Goal: Task Accomplishment & Management: Use online tool/utility

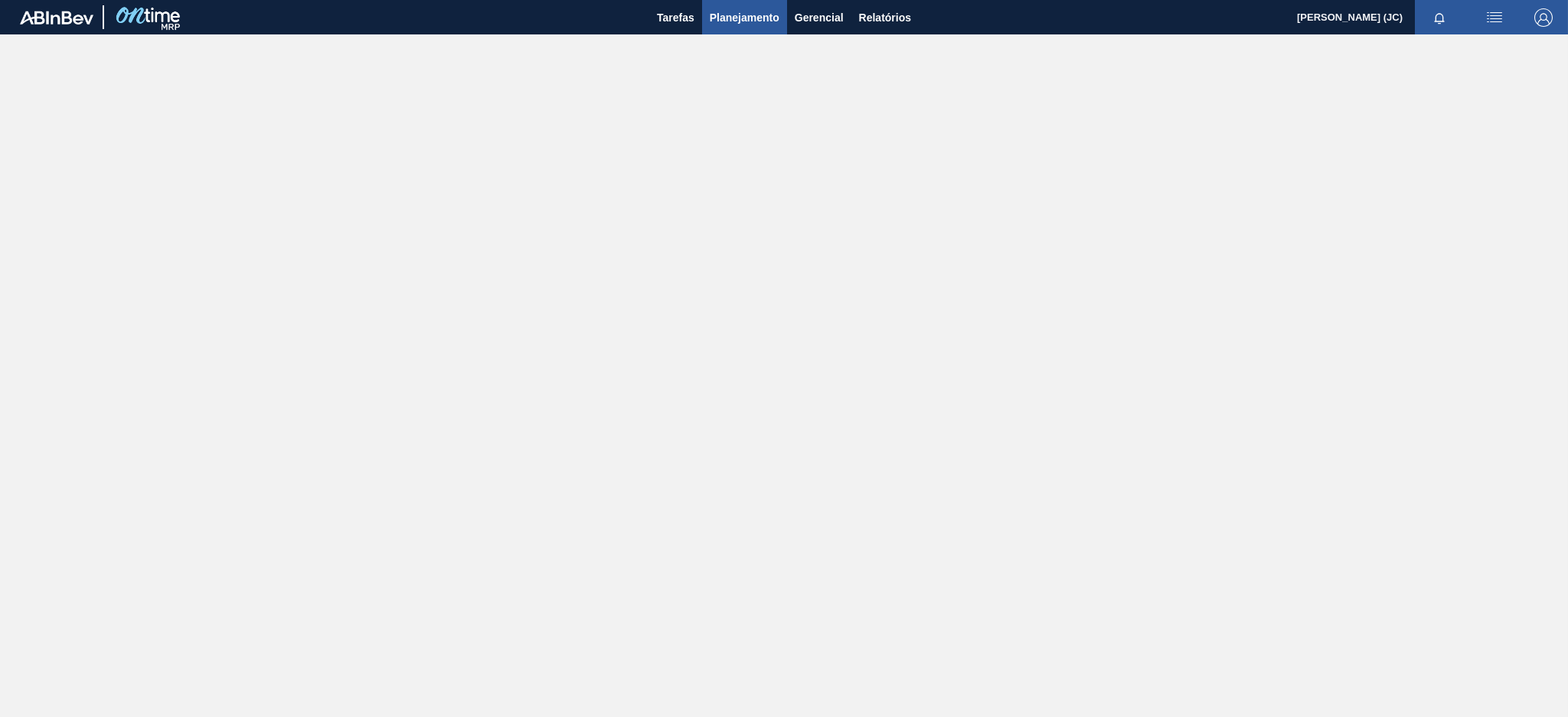
click at [707, 26] on button "Planejamento" at bounding box center [744, 17] width 85 height 34
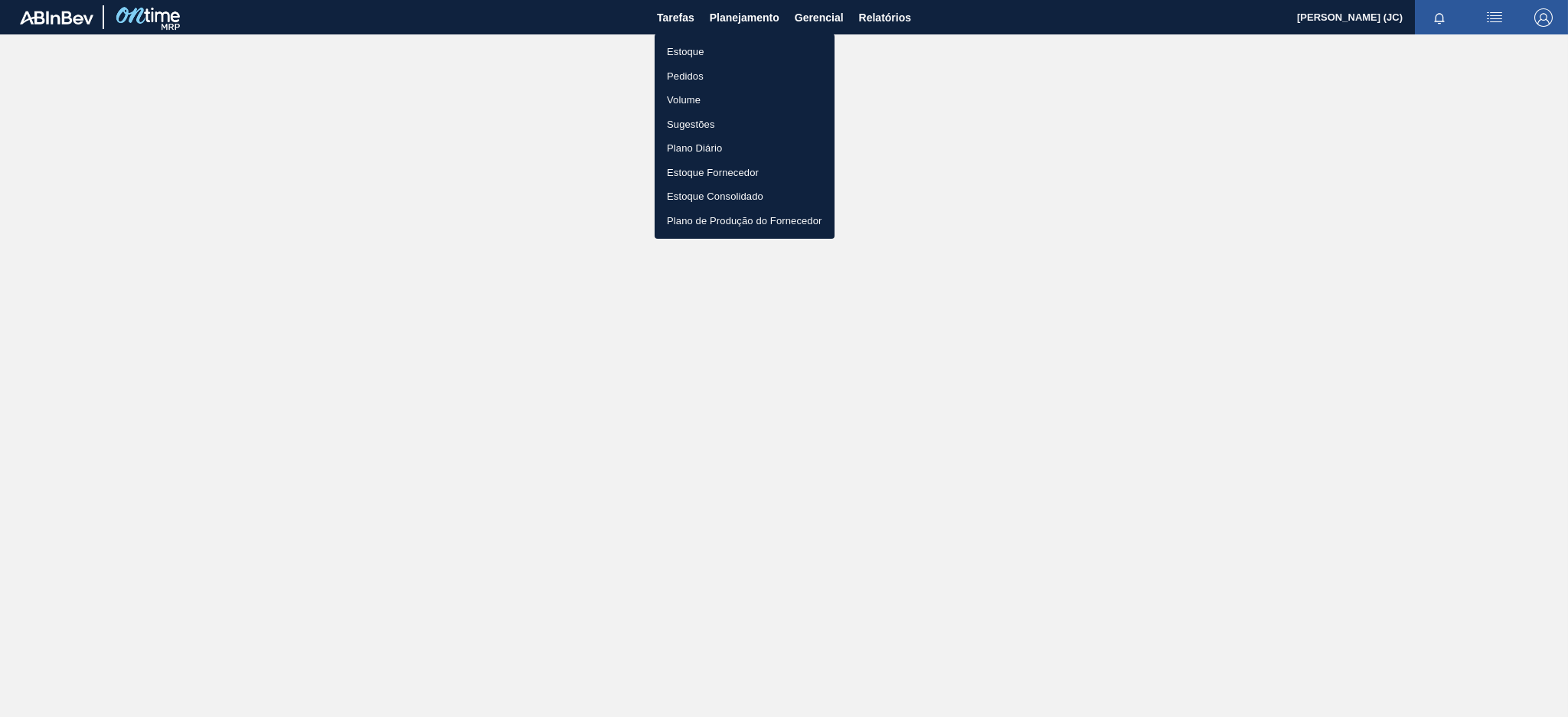
click at [708, 157] on li "Plano Diário" at bounding box center [744, 148] width 180 height 25
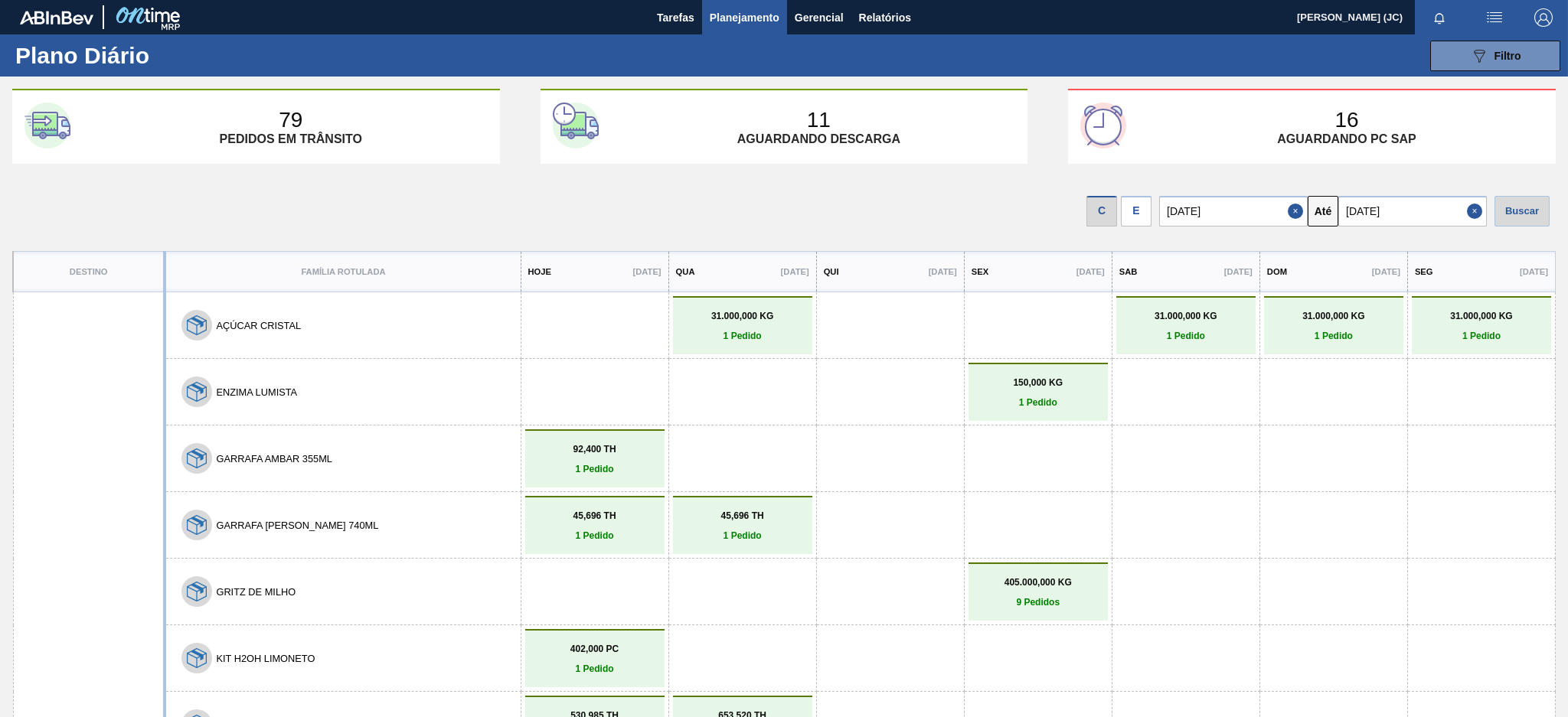
click at [1008, 373] on div "150,000 KG 1 Pedido" at bounding box center [1038, 391] width 139 height 58
click at [1436, 56] on button "089F7B8B-B2A5-4AFE-B5C0-19BA573D28AC Filtro" at bounding box center [1495, 55] width 130 height 31
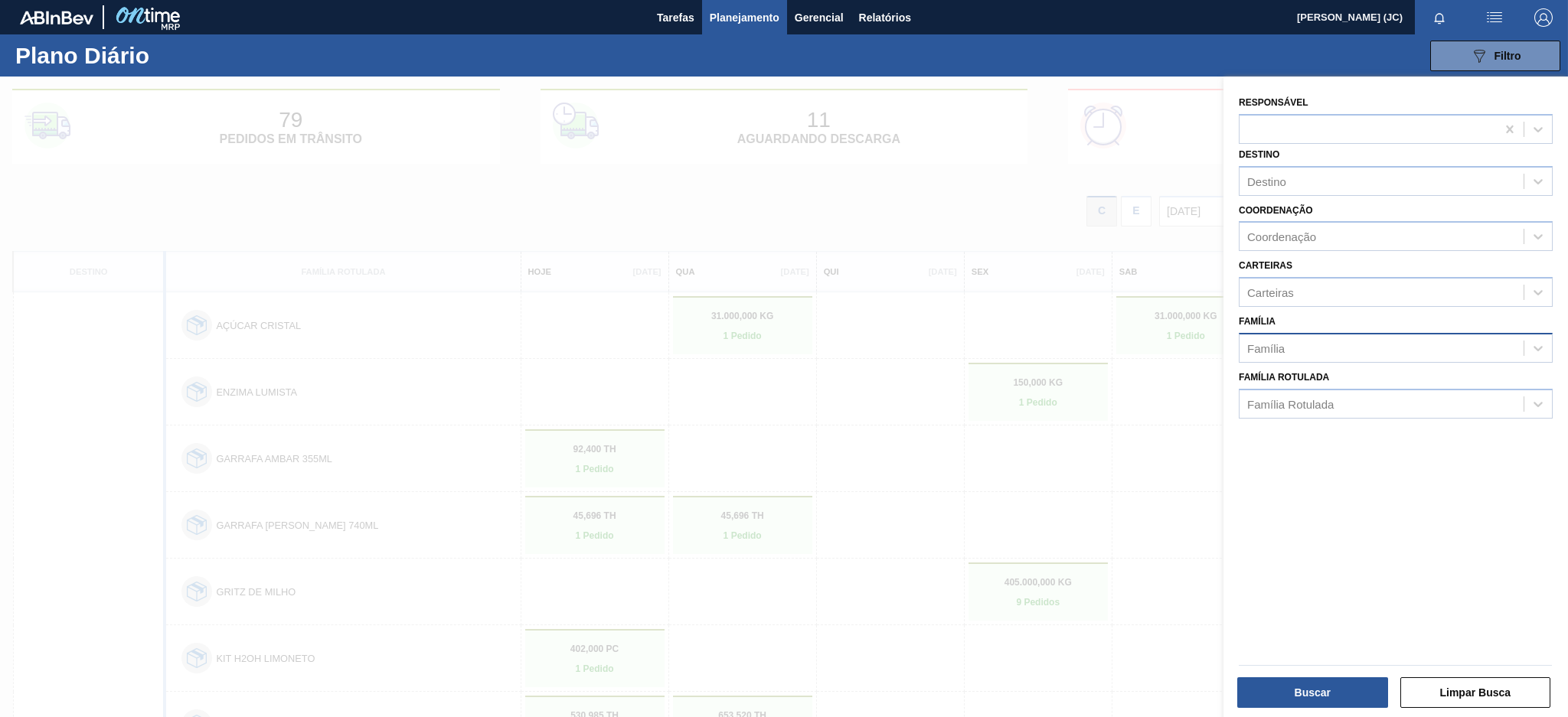
click at [1297, 346] on div "Família" at bounding box center [1381, 348] width 284 height 22
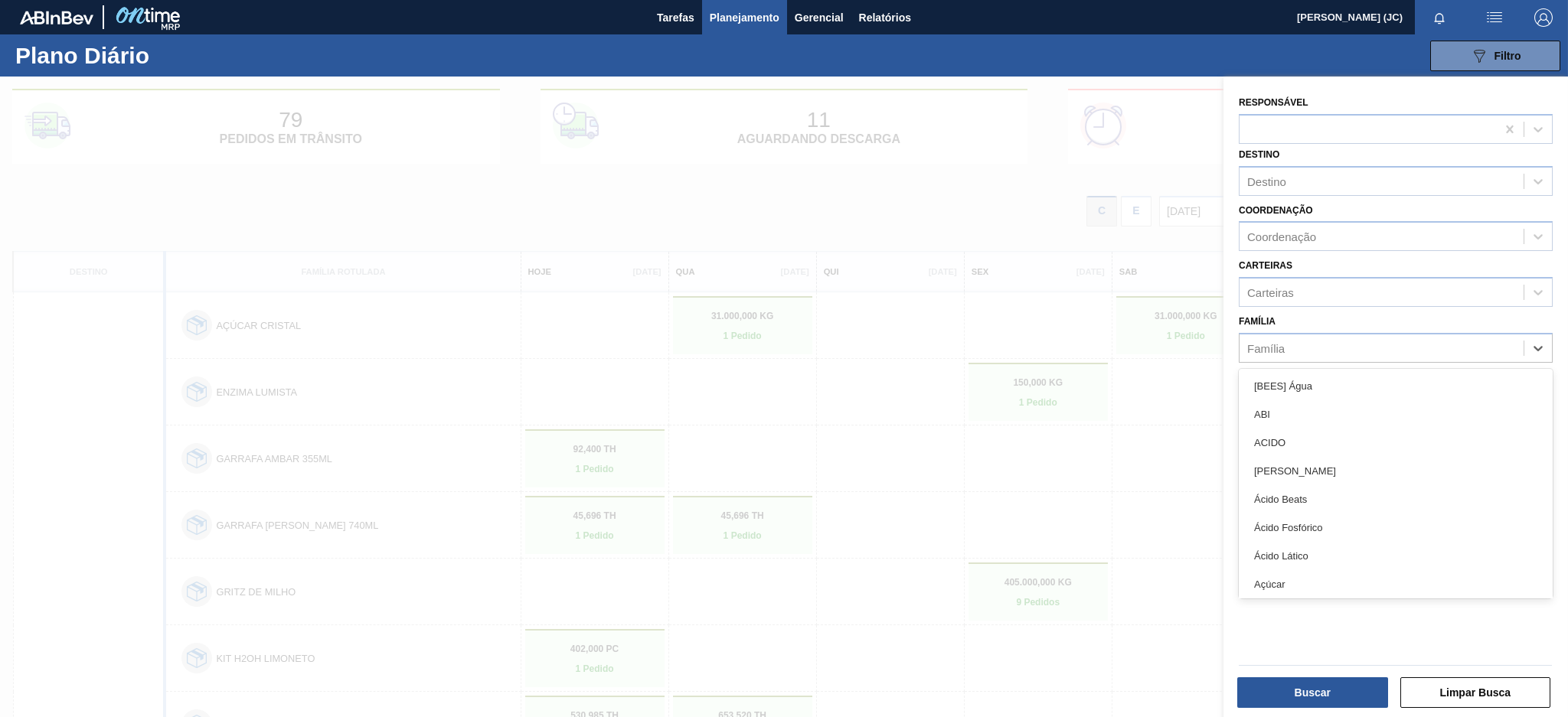
click at [1237, 355] on div "Família option ABI focused, 2 of 101. 101 results available. Use Up and Down to…" at bounding box center [1395, 337] width 326 height 52
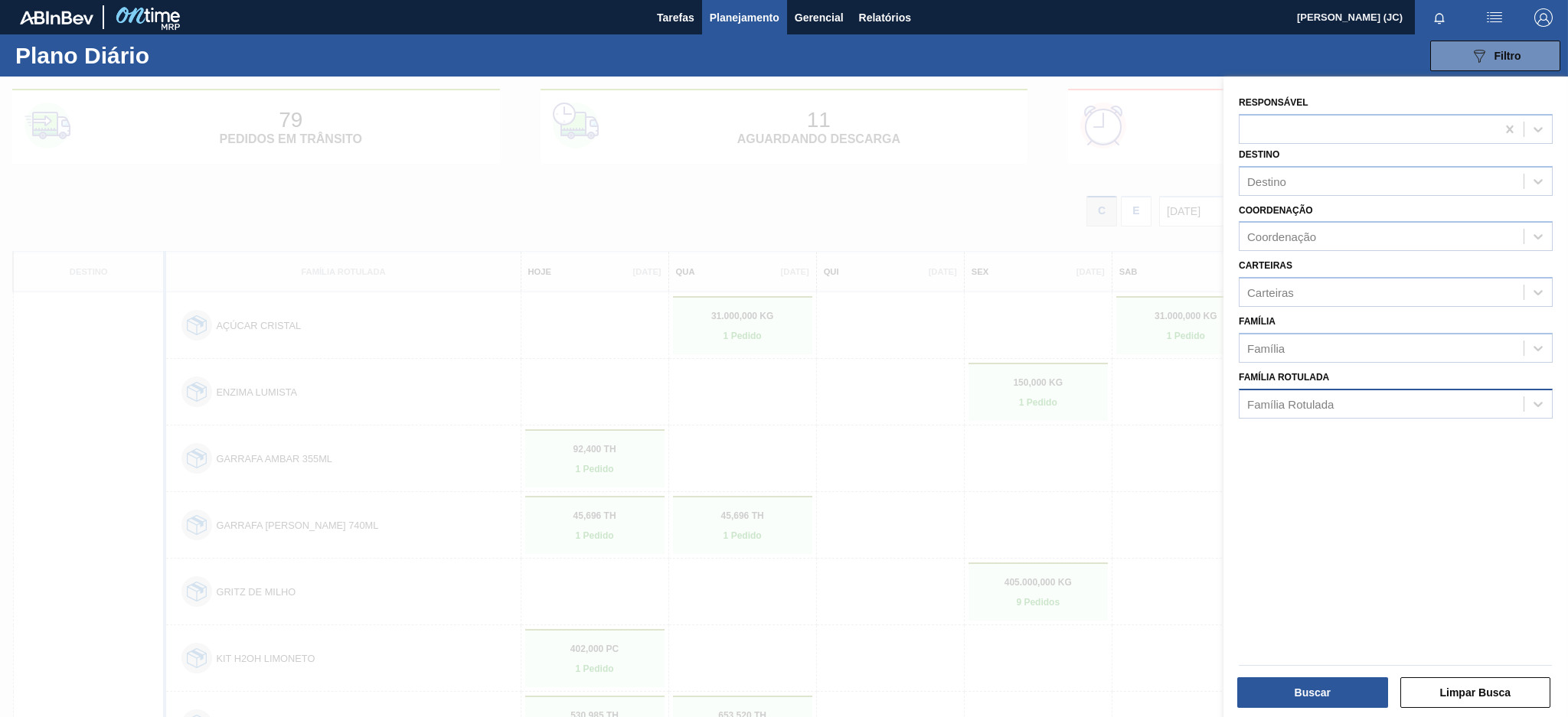
click at [1265, 397] on div "Família Rotulada" at bounding box center [1290, 403] width 86 height 13
type Rotulada "enzima lumista"
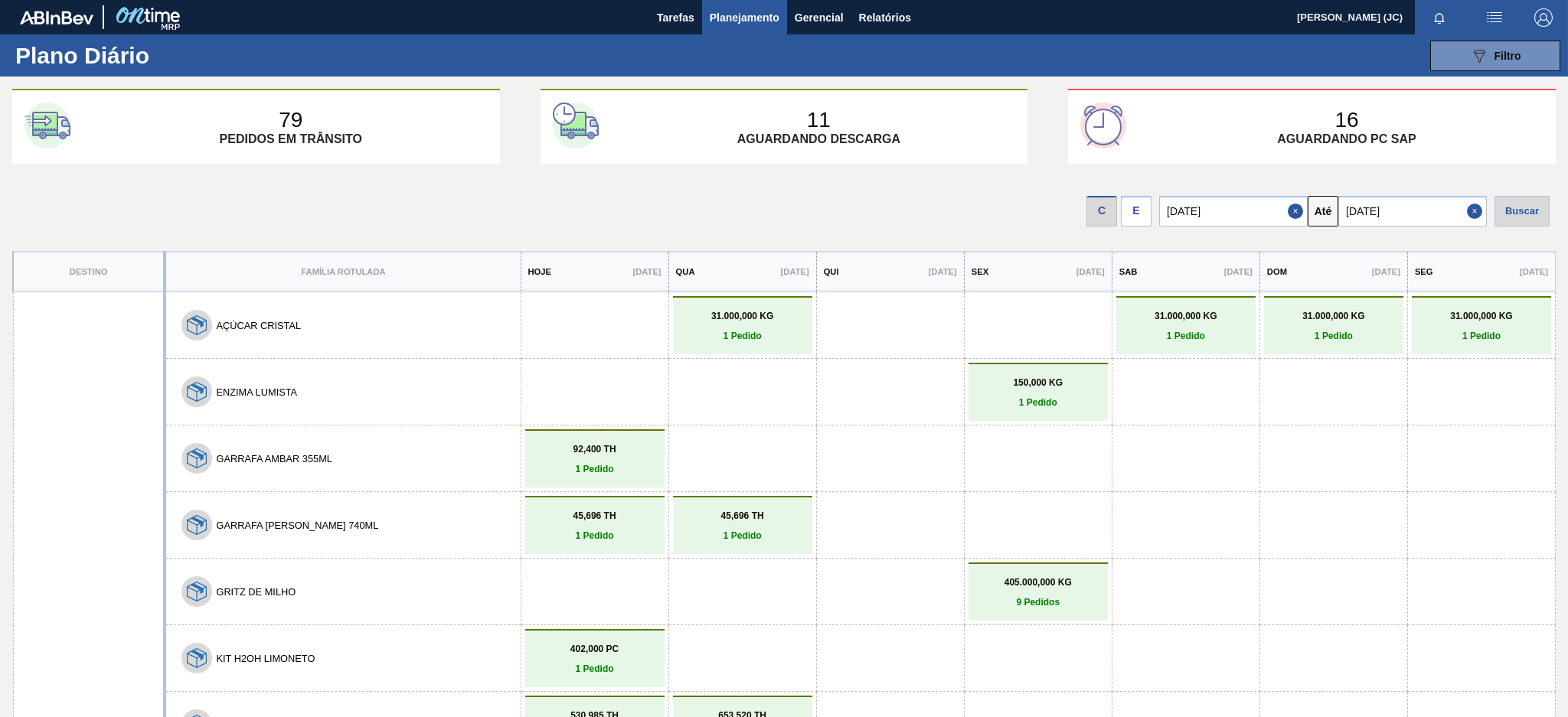
click at [799, 411] on div at bounding box center [784, 435] width 1568 height 717
click at [238, 387] on button "ENZIMA LUMISTA" at bounding box center [256, 392] width 81 height 11
click at [238, 387] on button "ENZIMA LUMISTA" at bounding box center [256, 392] width 81 height 11
click at [1072, 381] on p "150,000 KG" at bounding box center [1038, 383] width 132 height 11
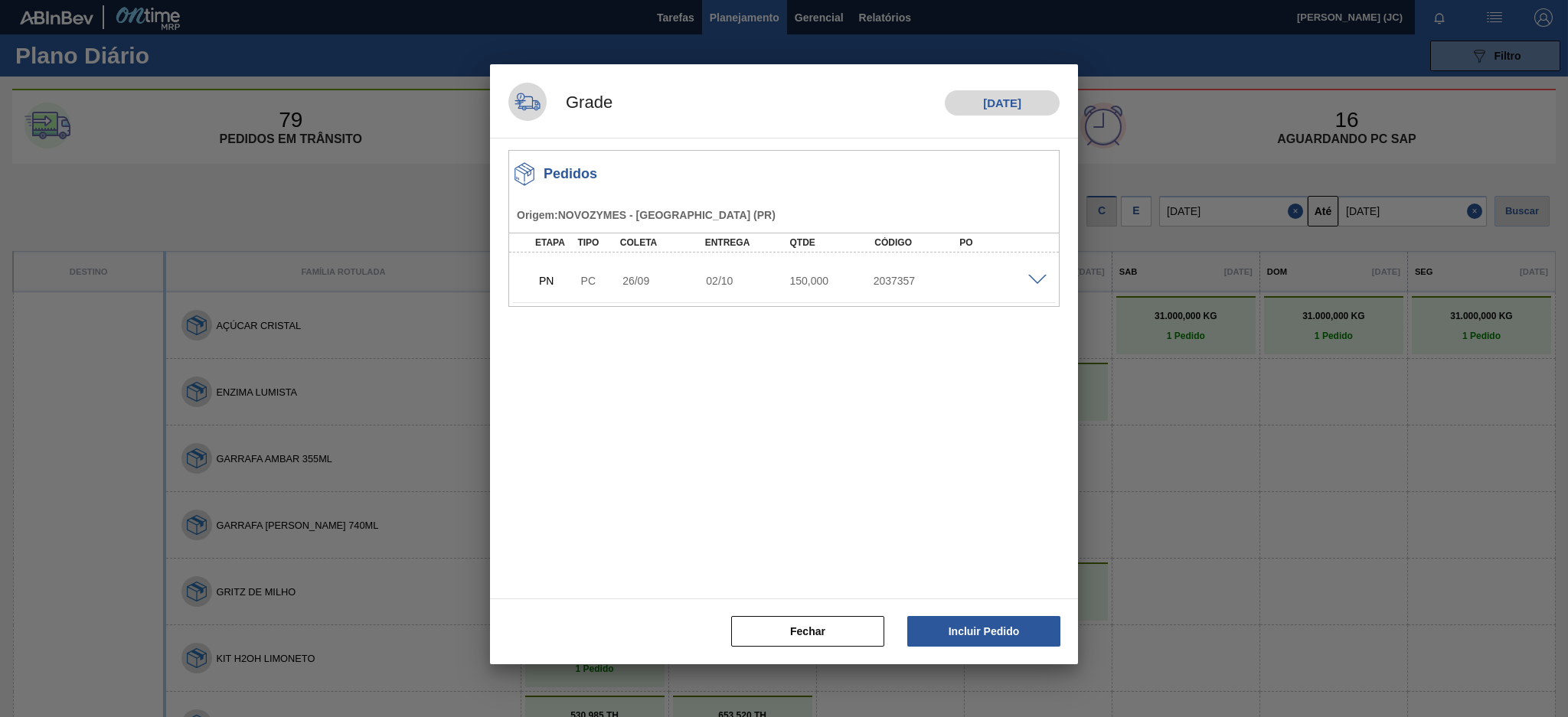
click at [1038, 278] on span at bounding box center [1037, 280] width 18 height 11
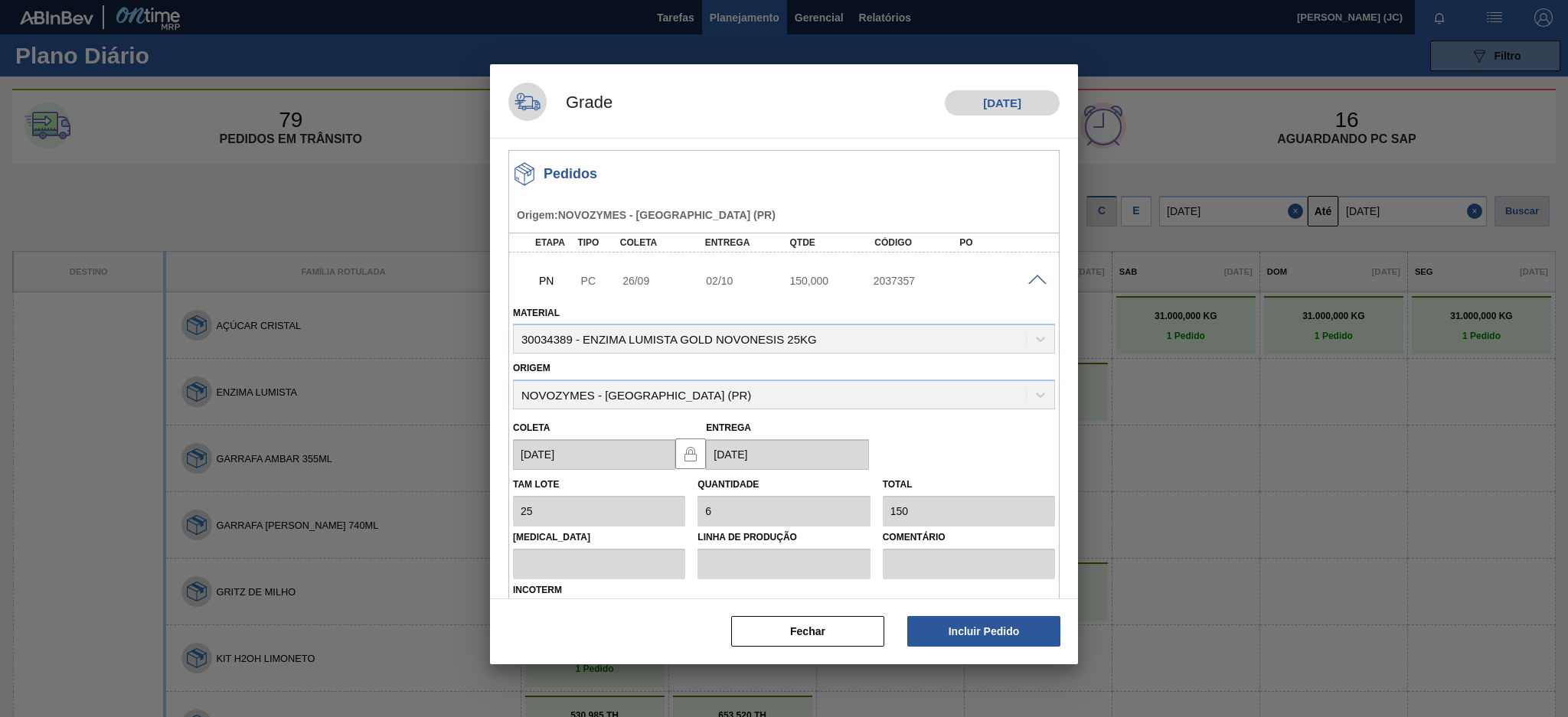
scroll to position [77, 0]
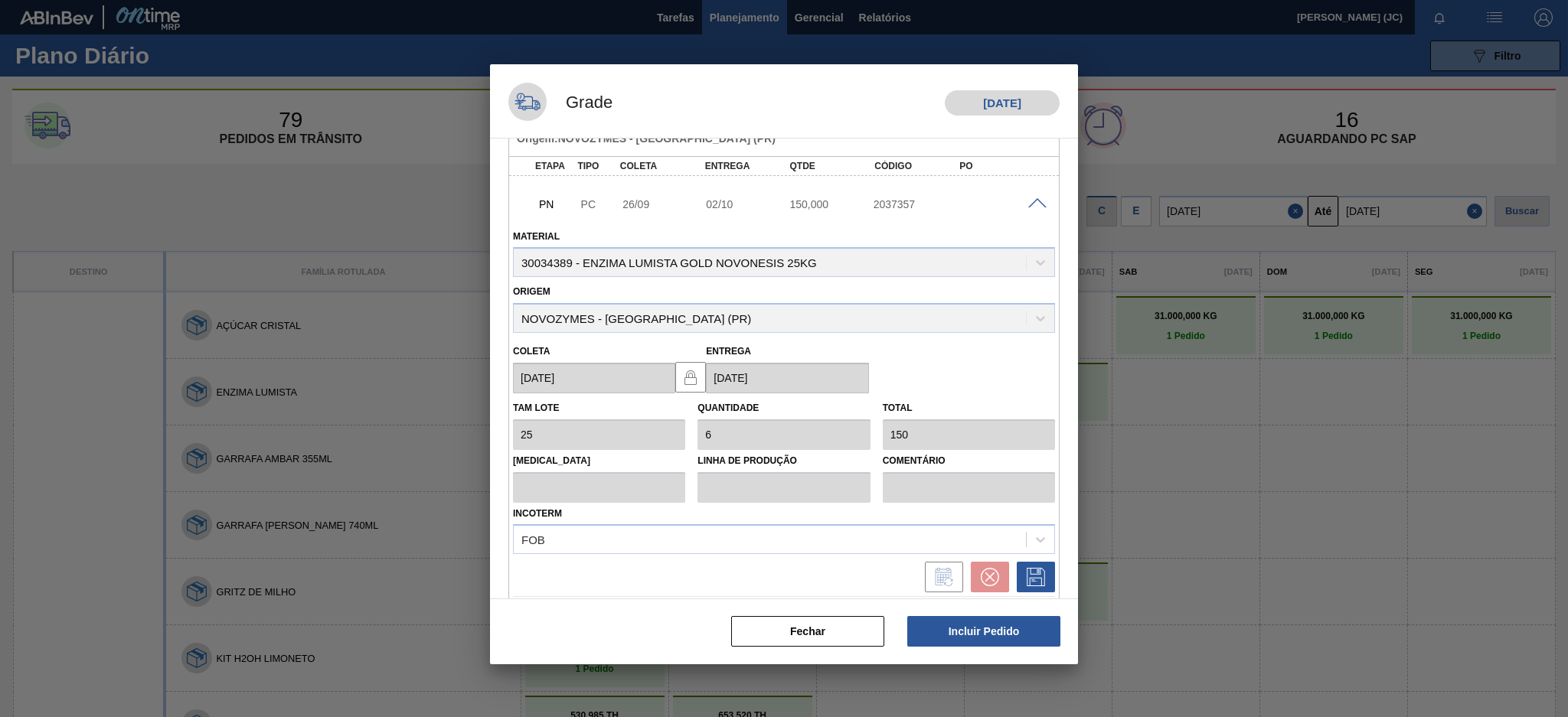
click at [1330, 189] on div at bounding box center [784, 358] width 1568 height 717
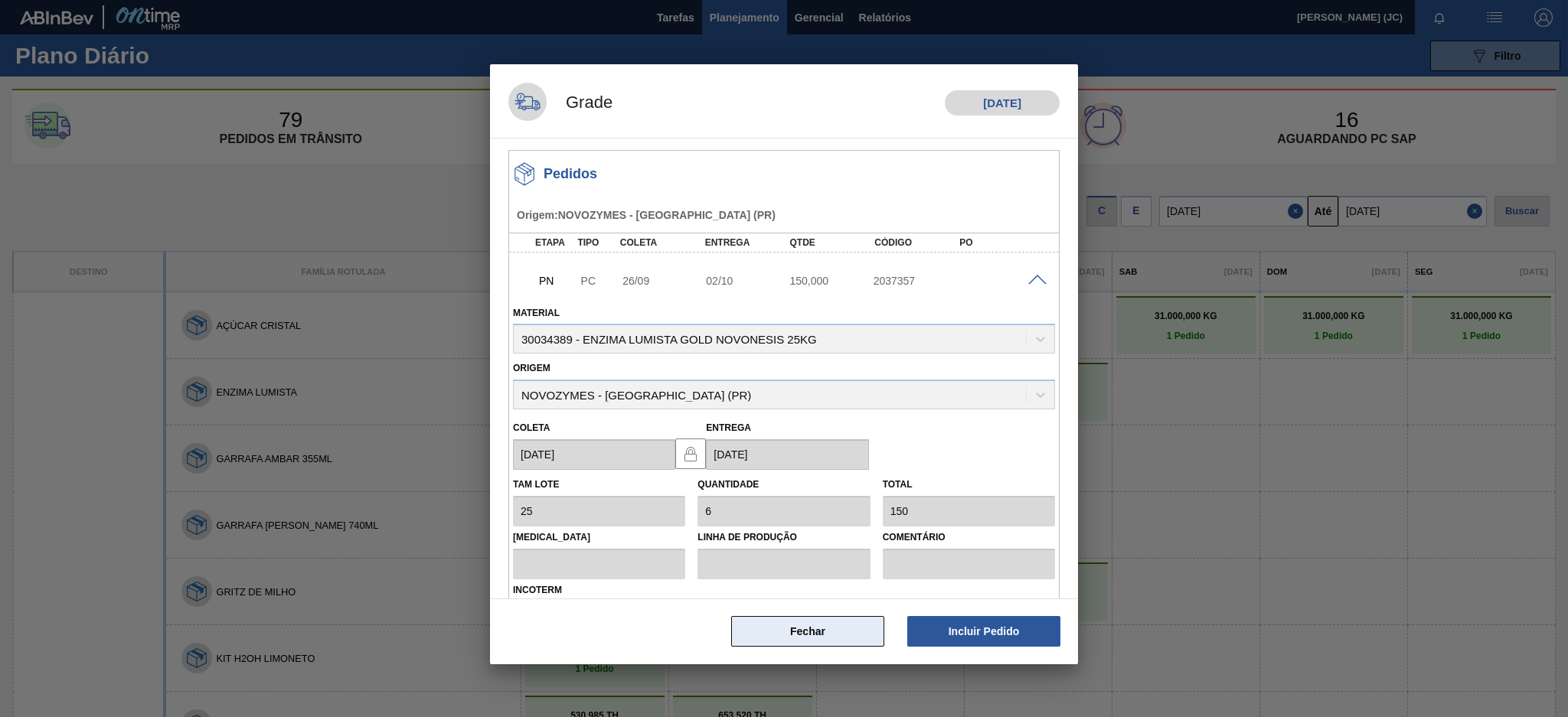
click at [860, 640] on button "Fechar" at bounding box center [807, 631] width 153 height 31
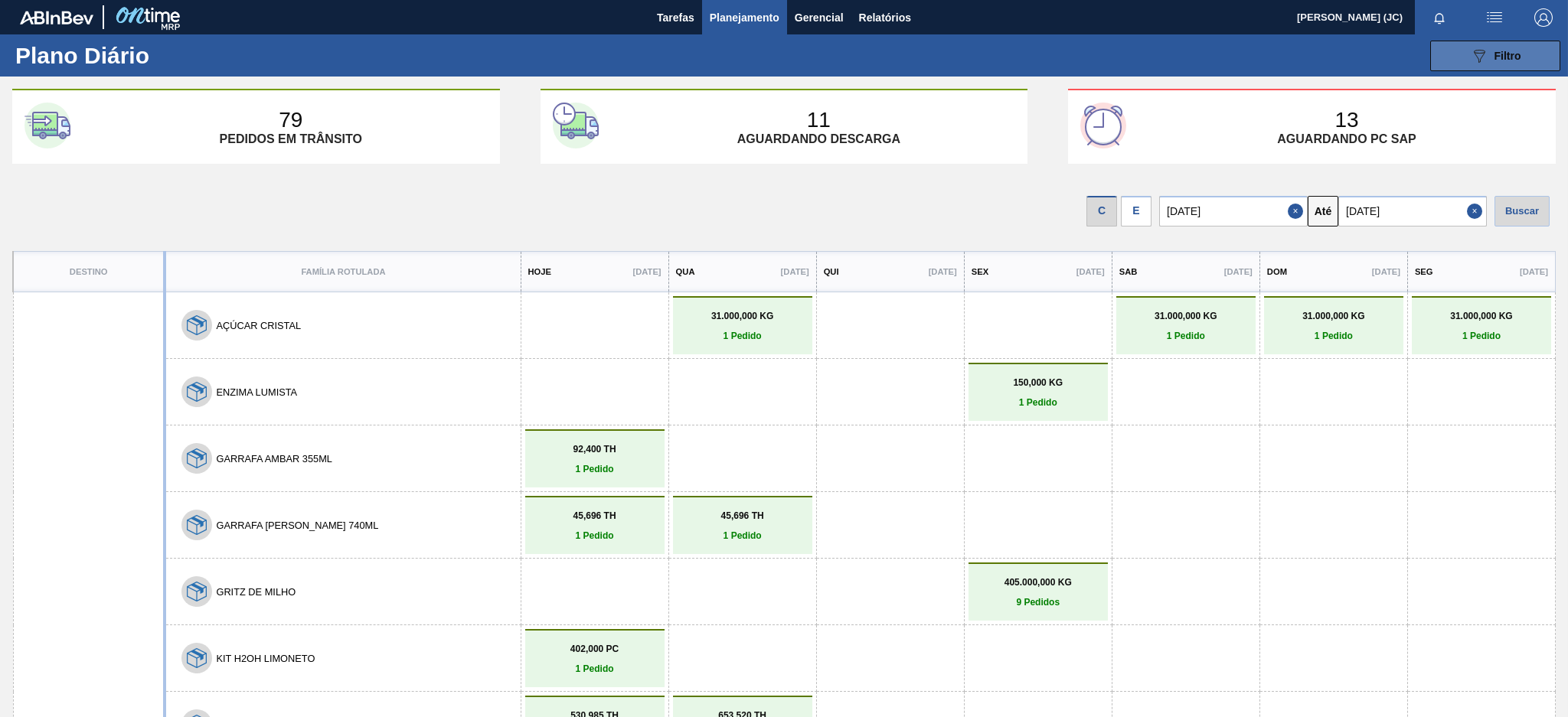
click at [1515, 51] on span "Filtro" at bounding box center [1508, 55] width 27 height 12
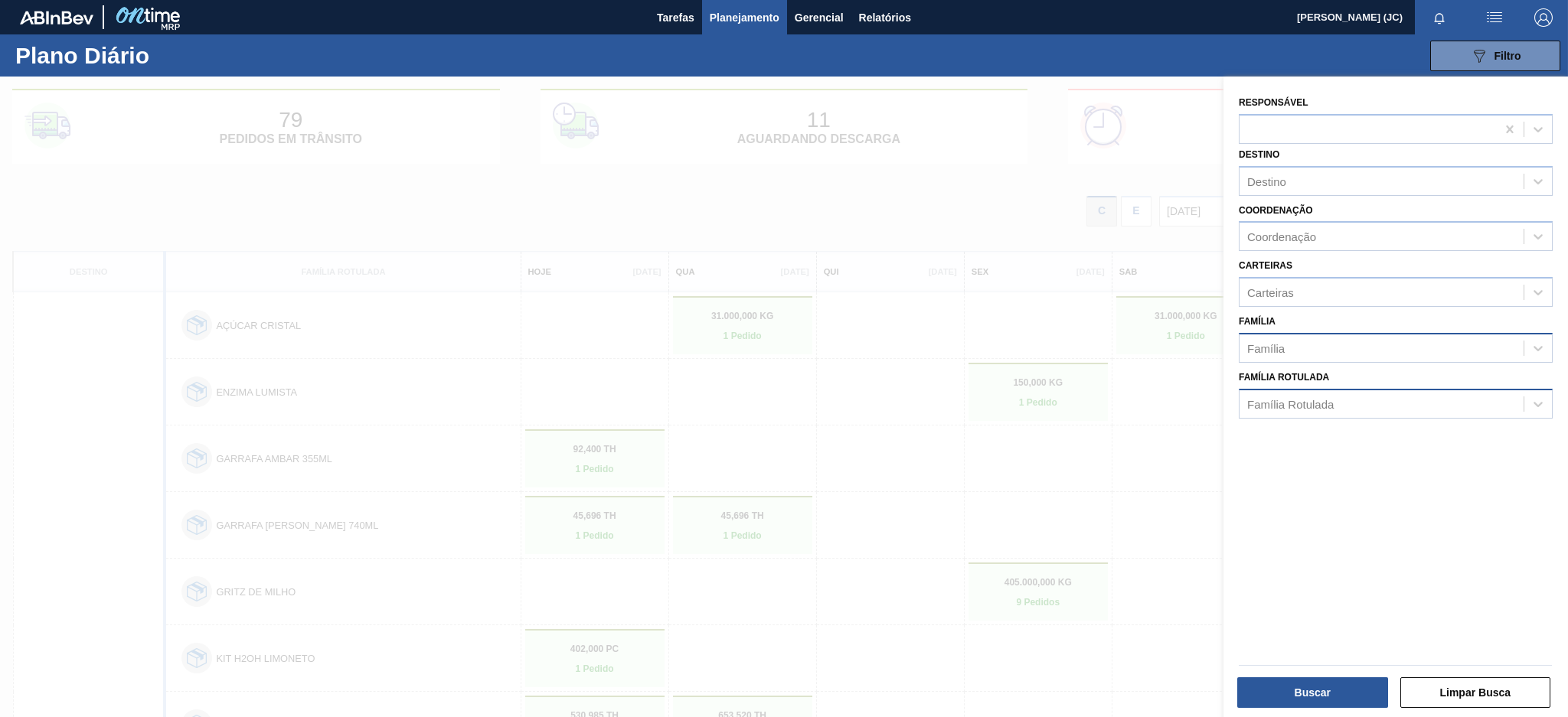
click at [1368, 351] on div "Família" at bounding box center [1381, 348] width 284 height 22
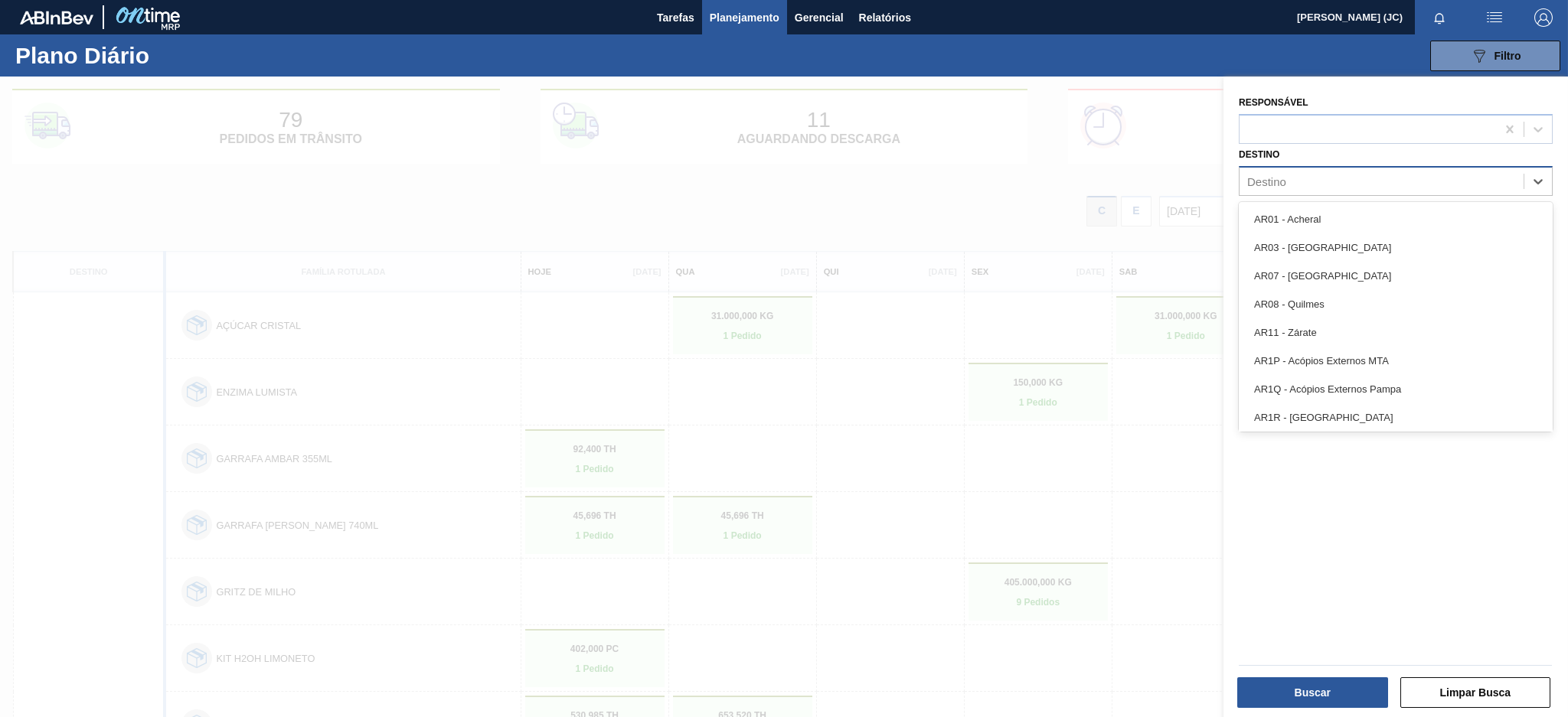
click at [1349, 179] on div "Destino" at bounding box center [1381, 181] width 284 height 22
type input "br07"
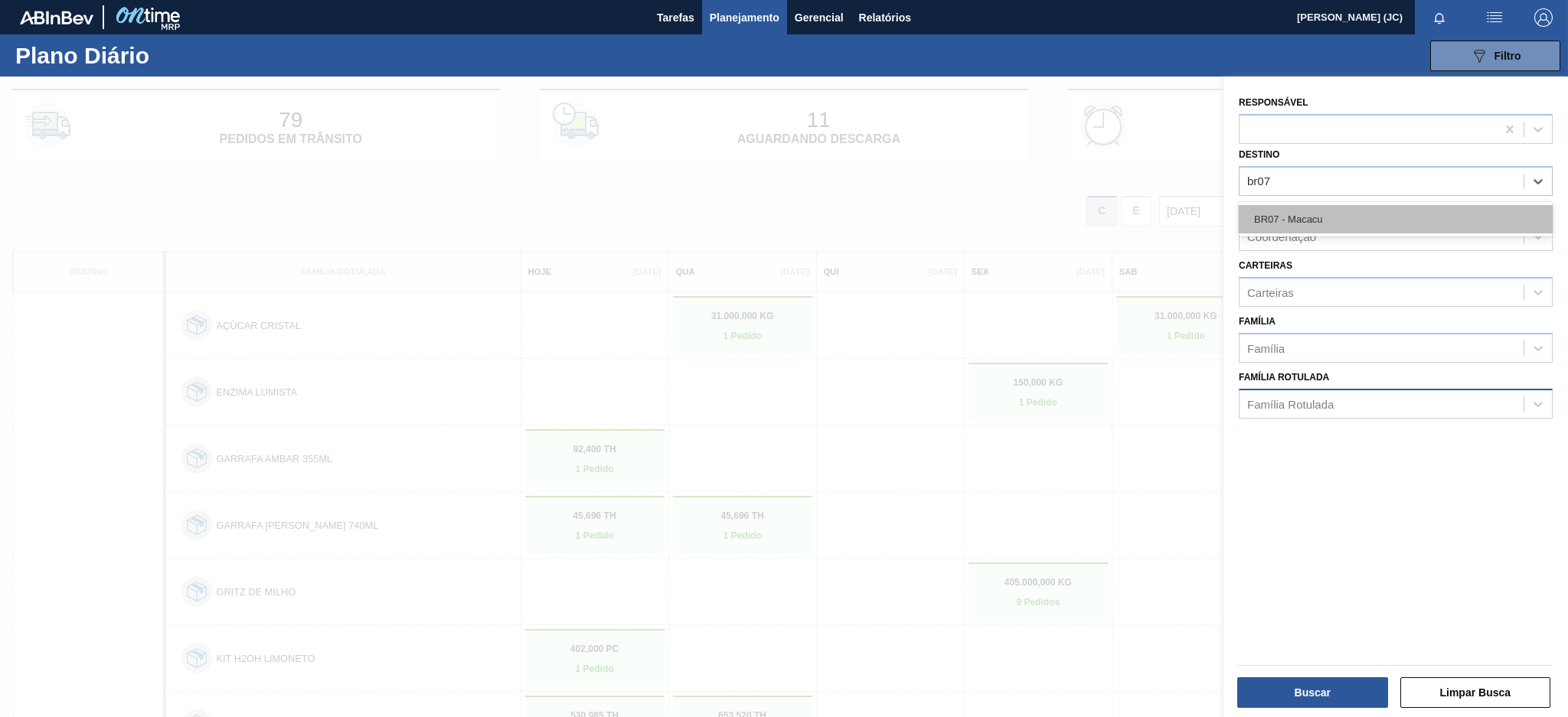
click at [1479, 224] on div "BR07 - Macacu" at bounding box center [1395, 219] width 314 height 29
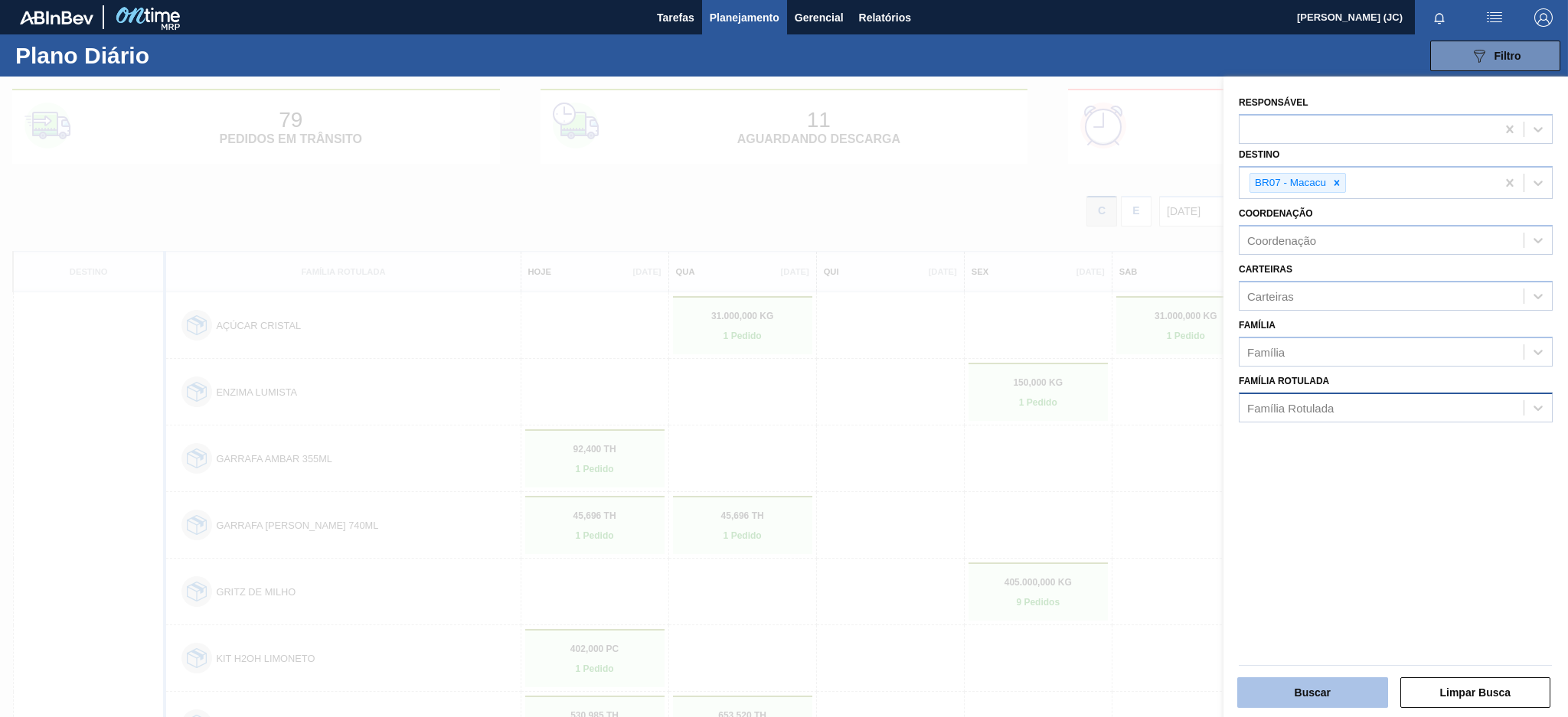
click at [1288, 688] on button "Buscar" at bounding box center [1312, 692] width 151 height 31
